Goal: Task Accomplishment & Management: Manage account settings

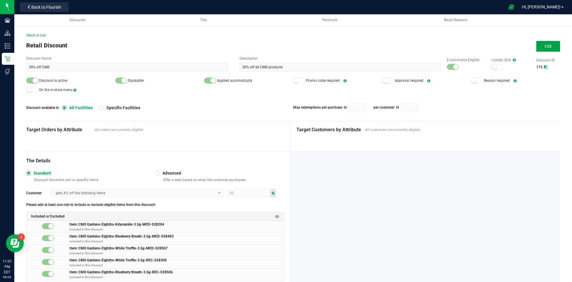
click at [547, 43] on button "Edit" at bounding box center [549, 46] width 24 height 11
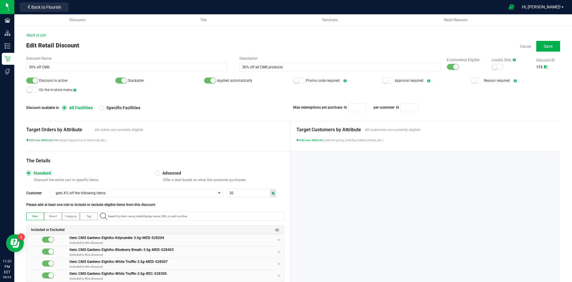
click at [454, 68] on small at bounding box center [455, 66] width 5 height 5
click at [33, 82] on div at bounding box center [32, 81] width 12 height 6
click at [537, 42] on button "Save" at bounding box center [549, 46] width 24 height 11
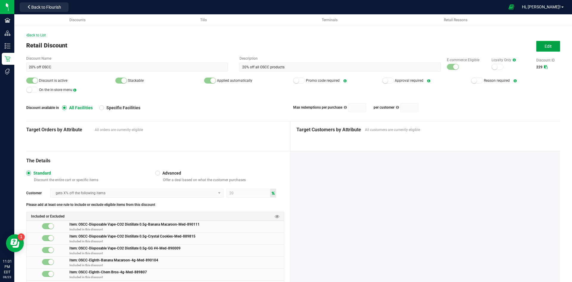
drag, startPoint x: 550, startPoint y: 49, endPoint x: 509, endPoint y: 62, distance: 43.5
click at [550, 49] on button "Edit" at bounding box center [549, 46] width 24 height 11
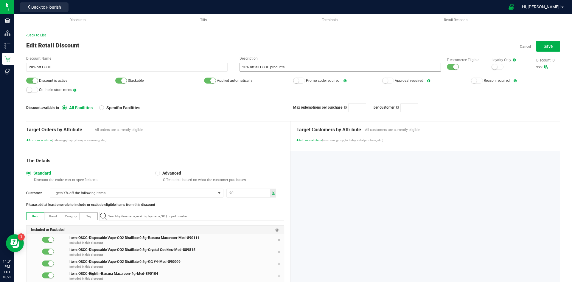
drag, startPoint x: 453, startPoint y: 65, endPoint x: 436, endPoint y: 67, distance: 17.2
click at [447, 66] on div at bounding box center [453, 67] width 12 height 6
click at [30, 80] on div at bounding box center [32, 81] width 12 height 6
drag, startPoint x: 553, startPoint y: 46, endPoint x: 533, endPoint y: 46, distance: 20.6
click at [553, 46] on button "Save" at bounding box center [549, 46] width 24 height 11
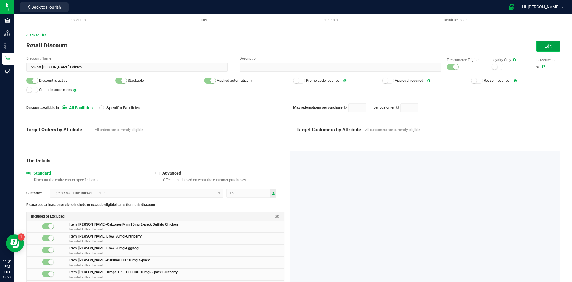
click at [544, 42] on button "Edit" at bounding box center [549, 46] width 24 height 11
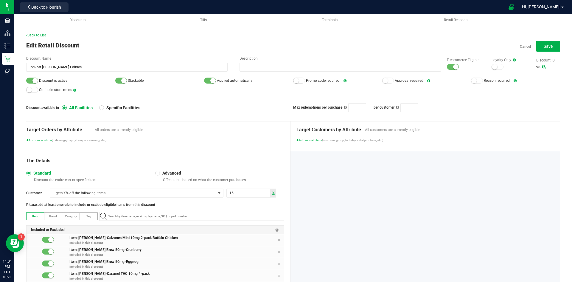
drag, startPoint x: 446, startPoint y: 66, endPoint x: 295, endPoint y: 84, distance: 152.3
click at [447, 66] on div at bounding box center [453, 67] width 12 height 6
drag, startPoint x: 29, startPoint y: 82, endPoint x: 35, endPoint y: 81, distance: 6.4
click at [29, 81] on div at bounding box center [32, 81] width 12 height 6
click at [547, 43] on button "Save" at bounding box center [549, 46] width 24 height 11
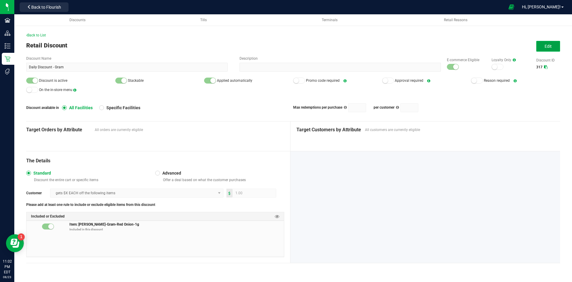
click at [542, 47] on button "Edit" at bounding box center [549, 46] width 24 height 11
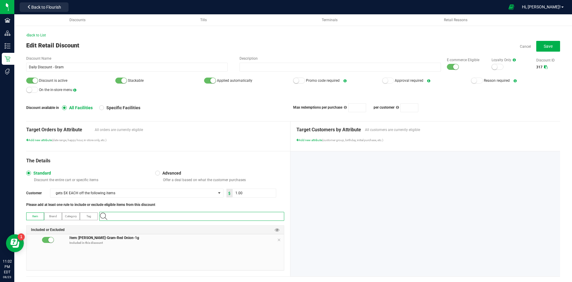
paste input "1.16.220.291129.0"
type input "1.16.220.291129.0"
click at [161, 227] on Pop-1g "Slater-Gram-Astro Pop-1g" at bounding box center [191, 226] width 182 height 9
click at [32, 80] on div at bounding box center [32, 81] width 12 height 6
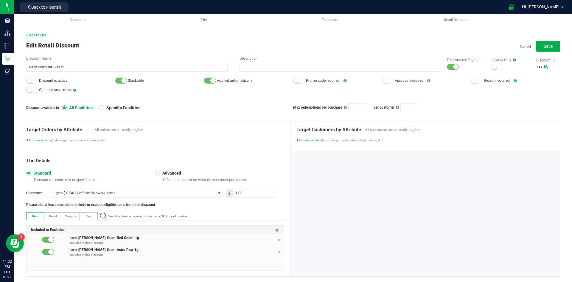
click at [453, 68] on small at bounding box center [455, 66] width 5 height 5
click at [277, 240] on icon at bounding box center [279, 239] width 4 height 5
click at [541, 49] on button "Save" at bounding box center [549, 46] width 24 height 11
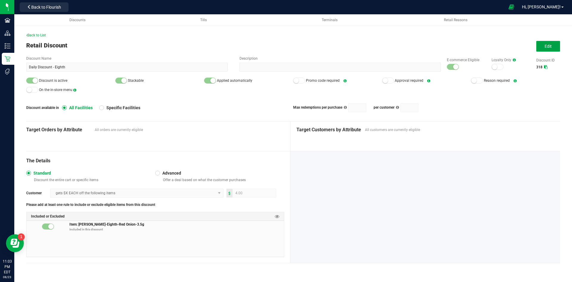
click at [552, 51] on button "Edit" at bounding box center [549, 46] width 24 height 11
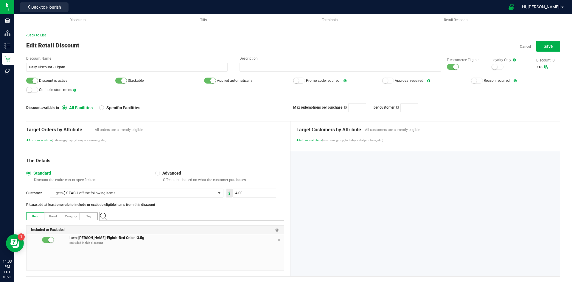
click at [227, 216] on input "NO DATA FOUND" at bounding box center [195, 216] width 179 height 8
paste input "1.16.218.291126.0"
type input "1.16.218.291126.0"
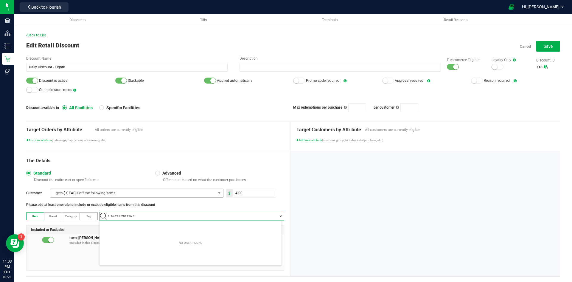
scroll to position [8, 182]
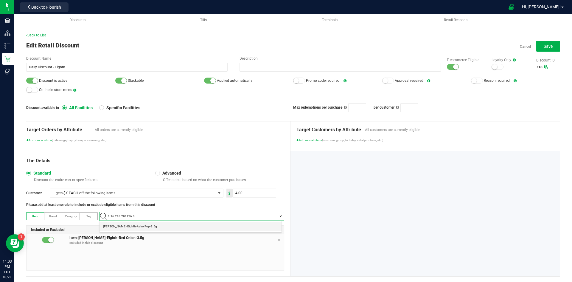
click at [145, 222] on Pop-3\ "Slater-Eighth-Astro Pop-3.5g" at bounding box center [191, 226] width 182 height 9
click at [277, 241] on icon at bounding box center [279, 239] width 4 height 5
click at [549, 50] on button "Save" at bounding box center [549, 46] width 24 height 11
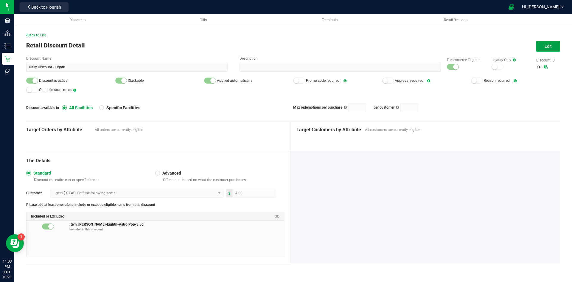
click at [551, 45] on span "Edit" at bounding box center [548, 46] width 7 height 5
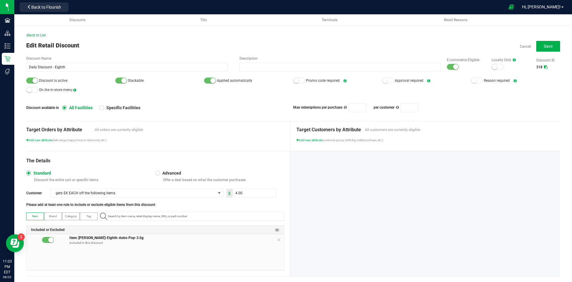
click at [35, 80] on small at bounding box center [34, 80] width 5 height 5
click at [453, 69] on small at bounding box center [455, 66] width 5 height 5
click at [537, 49] on button "Save" at bounding box center [549, 46] width 24 height 11
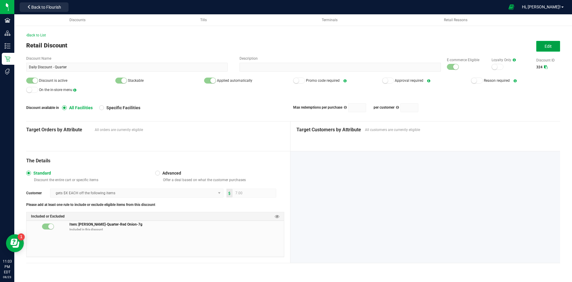
click at [541, 48] on button "Edit" at bounding box center [549, 46] width 24 height 11
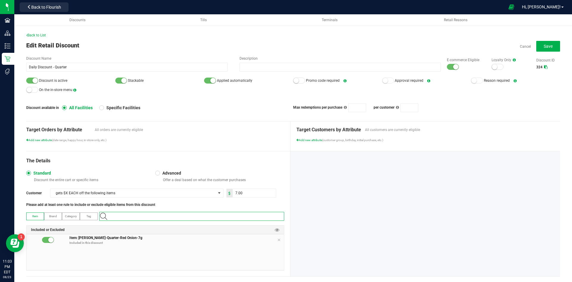
paste input "1.16.236.291131.0"
type input "1.16.236.291131.0"
click at [167, 226] on Pop-7g "Slater-Quarter-Astro Pop-7g" at bounding box center [191, 226] width 182 height 9
click at [278, 239] on icon at bounding box center [279, 239] width 4 height 5
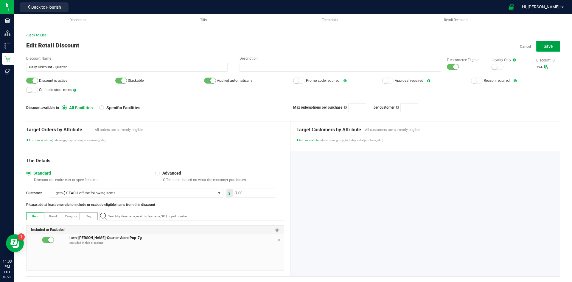
click at [541, 41] on button "Save" at bounding box center [549, 46] width 24 height 11
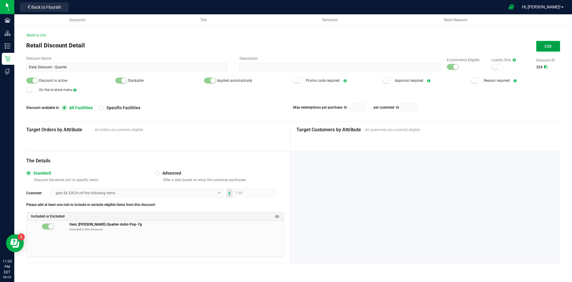
click at [556, 48] on button "Edit" at bounding box center [549, 46] width 24 height 11
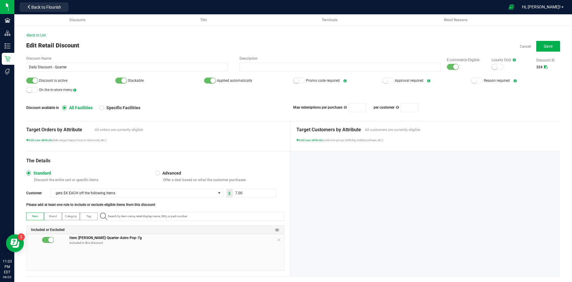
drag, startPoint x: 453, startPoint y: 69, endPoint x: 358, endPoint y: 80, distance: 95.2
click at [453, 69] on small at bounding box center [455, 66] width 5 height 5
click at [32, 81] on small at bounding box center [34, 80] width 5 height 5
click at [544, 44] on span "Save" at bounding box center [548, 46] width 9 height 5
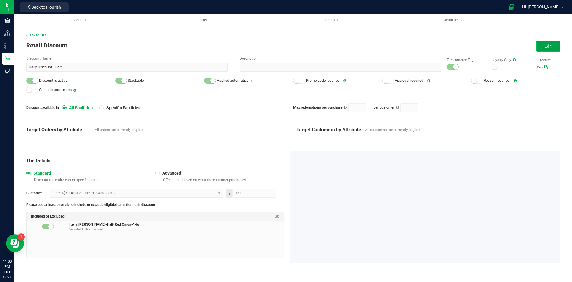
click at [545, 48] on button "Edit" at bounding box center [549, 46] width 24 height 11
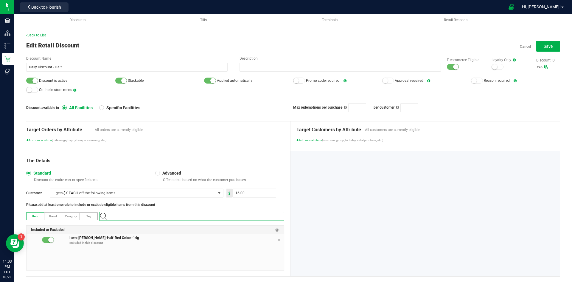
paste input "1.16.141672.469321.0"
type input "1.16.141672.469321.0"
click at [146, 228] on Pop-14g "[PERSON_NAME]-Half-Astro Pop-14g" at bounding box center [191, 226] width 182 height 9
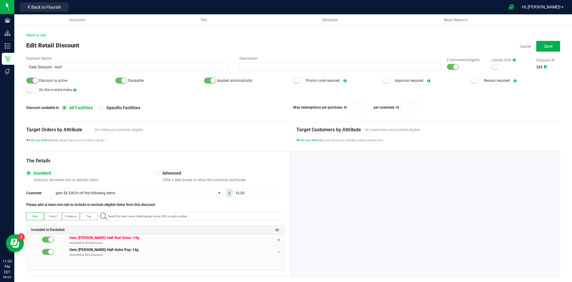
click at [277, 237] on icon at bounding box center [279, 239] width 4 height 5
click at [448, 68] on div at bounding box center [453, 67] width 12 height 6
click at [34, 82] on small at bounding box center [34, 80] width 5 height 5
click at [539, 49] on button "Save" at bounding box center [549, 46] width 24 height 11
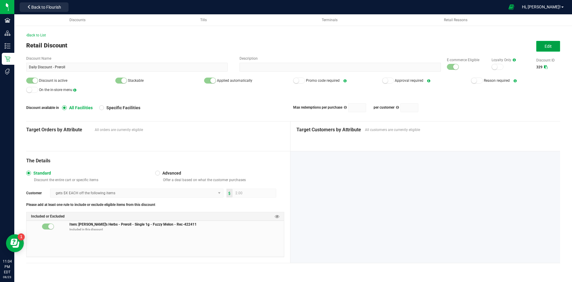
click at [545, 47] on button "Edit" at bounding box center [549, 46] width 24 height 11
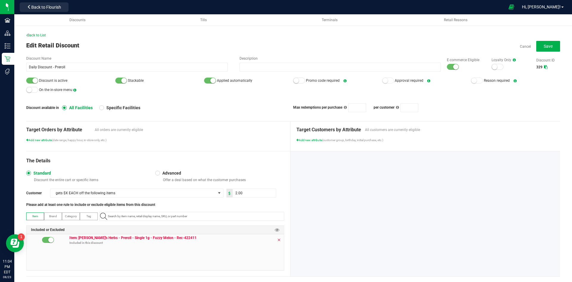
click at [277, 239] on icon at bounding box center [279, 239] width 4 height 5
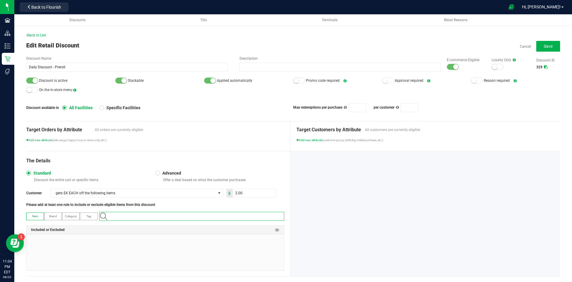
click at [200, 220] on input "NO DATA FOUND" at bounding box center [195, 216] width 179 height 8
click at [246, 194] on input "2" at bounding box center [254, 193] width 43 height 8
type input "4.00"
click at [221, 216] on input "NO DATA FOUND" at bounding box center [195, 216] width 179 height 8
paste input "1.2.309.199881.0"
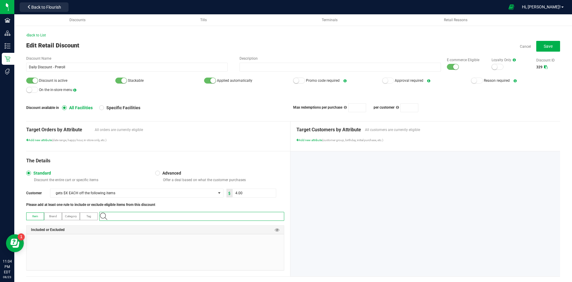
type input "1.2.309.199881.0"
click at [151, 229] on span "[PERSON_NAME]'s Herbs - Preroll - Single 1g - Jedi Royalty - Rec-652907" at bounding box center [150, 226] width 95 height 6
drag, startPoint x: 448, startPoint y: 67, endPoint x: 425, endPoint y: 69, distance: 23.4
click at [448, 67] on div at bounding box center [453, 67] width 12 height 6
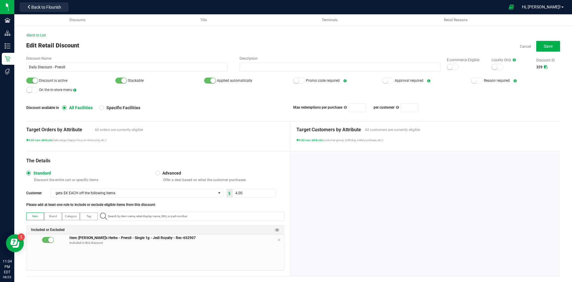
click at [30, 81] on div at bounding box center [32, 81] width 12 height 6
click at [537, 47] on button "Save" at bounding box center [549, 46] width 24 height 11
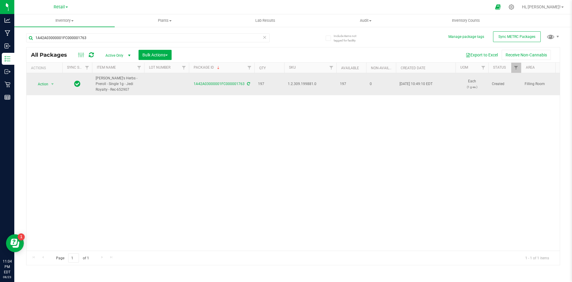
click at [304, 81] on span "1.2.309.199881.0" at bounding box center [310, 84] width 45 height 6
click at [304, 84] on span "1.2.309.199881.0" at bounding box center [310, 84] width 45 height 6
copy span "1.2.309.199881.0"
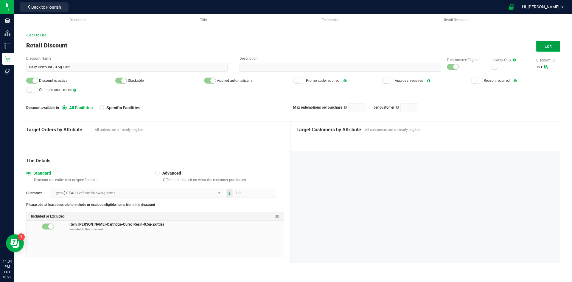
click at [547, 43] on button "Edit" at bounding box center [549, 46] width 24 height 11
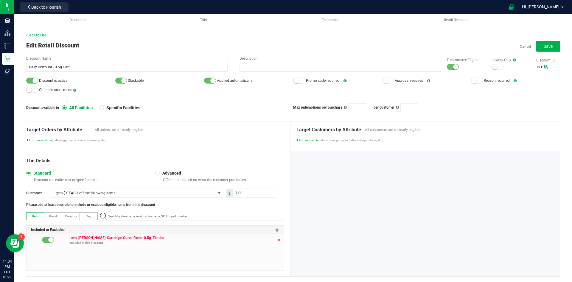
click at [277, 241] on icon at bounding box center [279, 239] width 4 height 5
paste input "1.119437.142835.409021.0"
type input "1.119437.142835.409021.0"
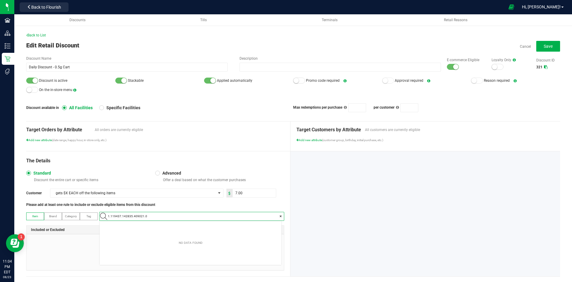
scroll to position [8, 182]
click at [156, 228] on span "Slater-Cartridge-Cured Resin 0.5g-Rollups x Lollipopz" at bounding box center [145, 226] width 85 height 6
click at [447, 67] on div at bounding box center [453, 67] width 12 height 6
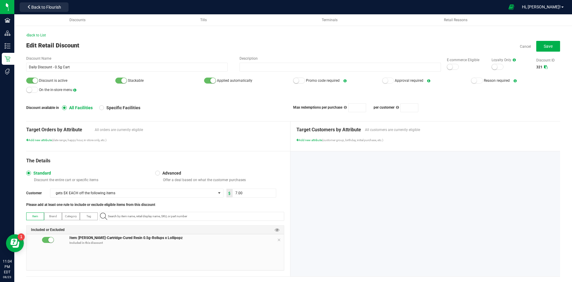
click at [36, 81] on small at bounding box center [34, 80] width 5 height 5
click at [547, 49] on button "Save" at bounding box center [549, 46] width 24 height 11
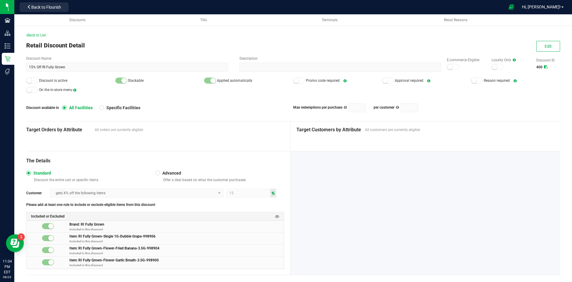
scroll to position [8, 0]
